Goal: Navigation & Orientation: Find specific page/section

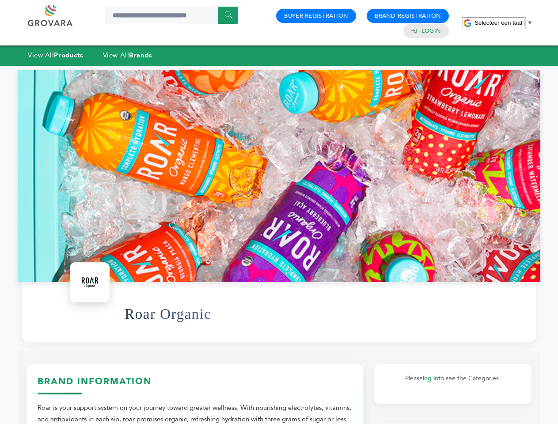
click at [504, 23] on span "Selecteer een taal" at bounding box center [497, 22] width 47 height 7
